Goal: Information Seeking & Learning: Learn about a topic

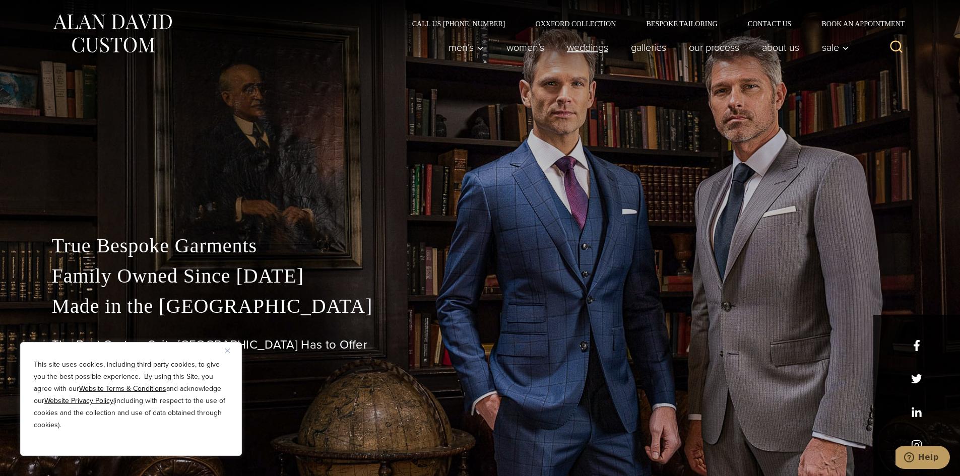
click at [593, 47] on link "weddings" at bounding box center [587, 47] width 64 height 20
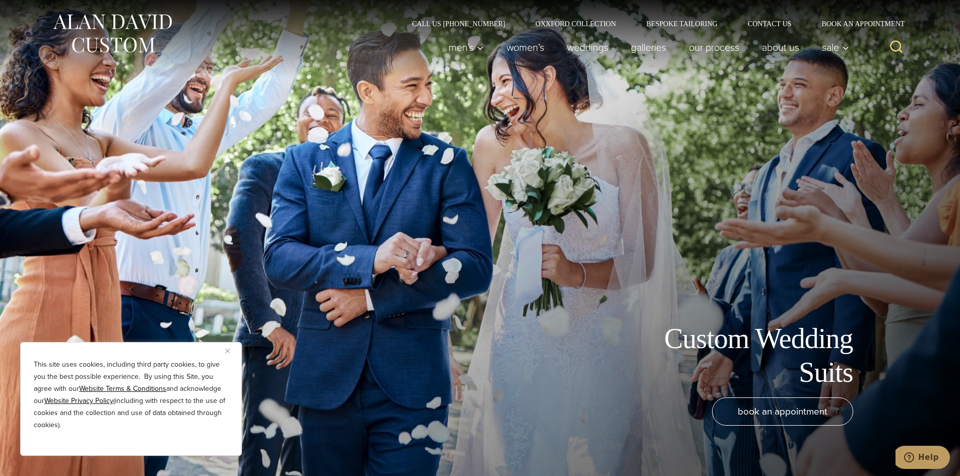
click at [228, 346] on button "Close" at bounding box center [231, 351] width 12 height 12
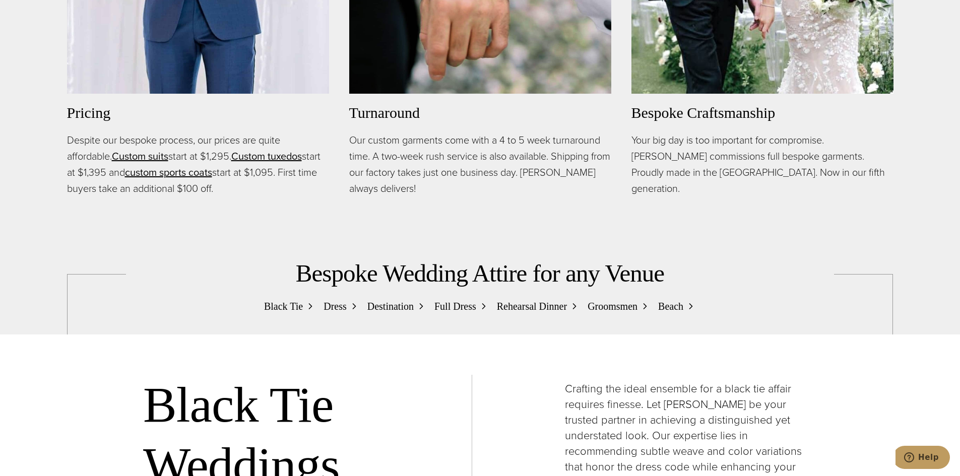
scroll to position [957, 0]
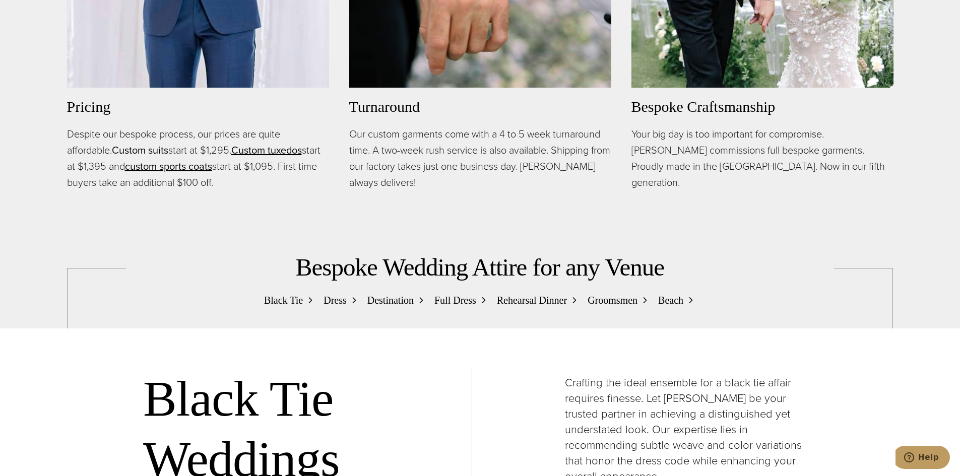
click at [150, 148] on link "Custom suits" at bounding box center [140, 150] width 56 height 15
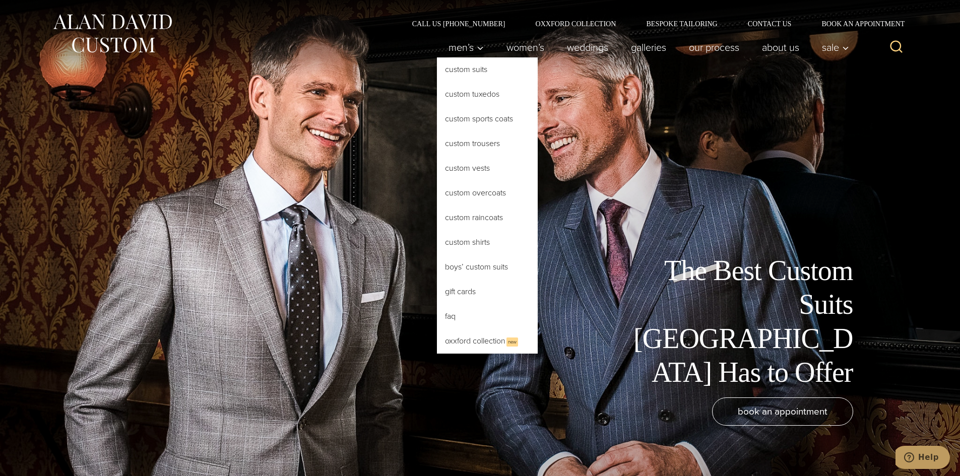
click at [478, 69] on link "Custom Suits" at bounding box center [487, 69] width 101 height 24
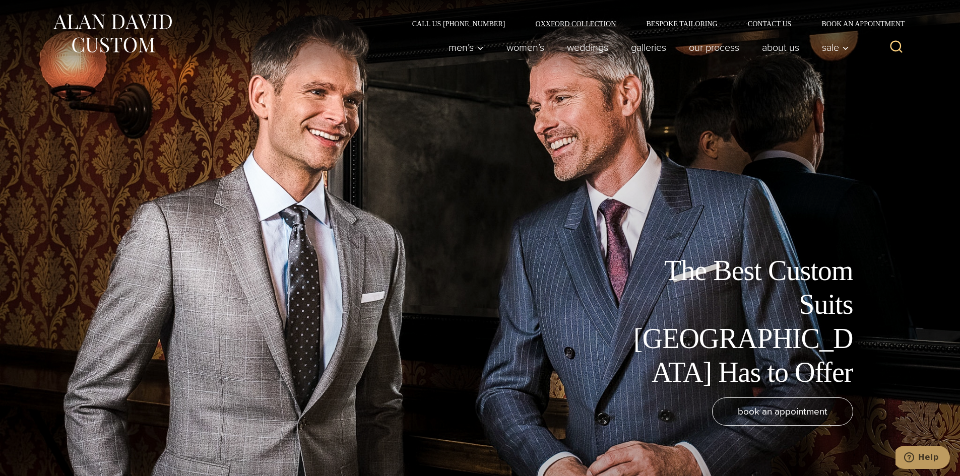
click at [588, 23] on link "Oxxford Collection" at bounding box center [575, 23] width 111 height 7
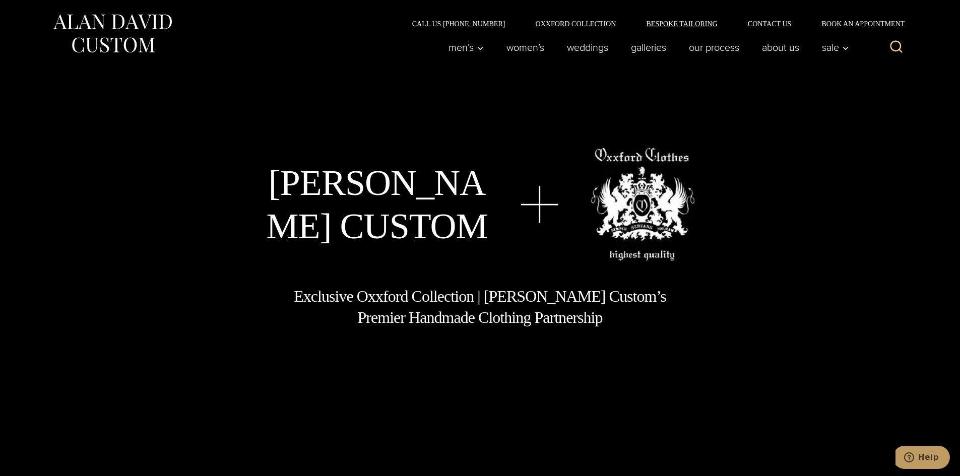
click at [683, 25] on link "Bespoke Tailoring" at bounding box center [681, 23] width 101 height 7
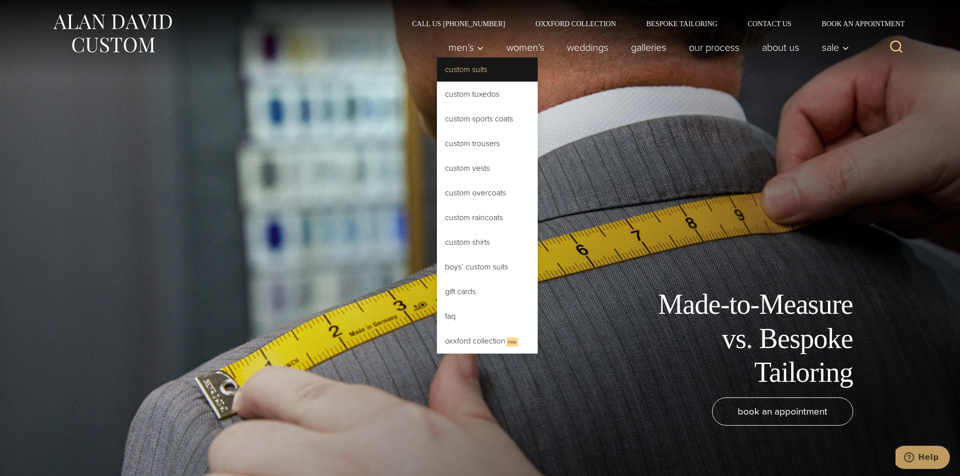
click at [481, 79] on link "Custom Suits" at bounding box center [487, 69] width 101 height 24
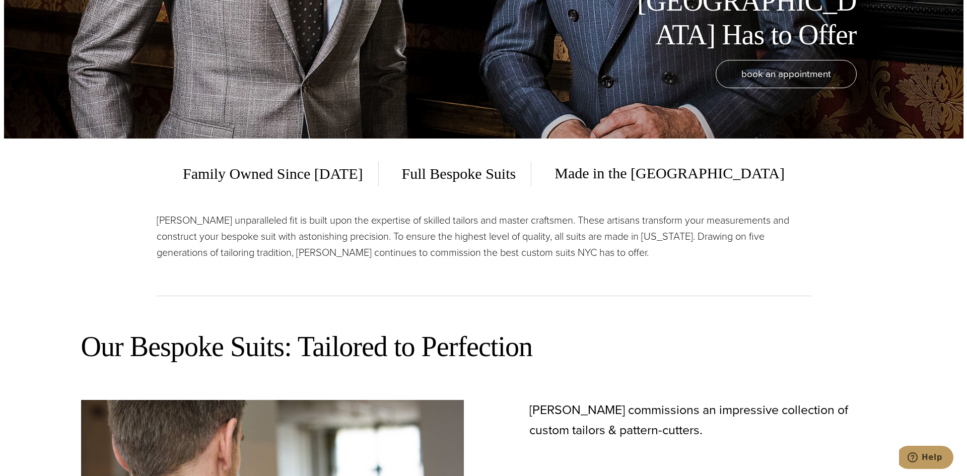
scroll to position [353, 0]
